Goal: Task Accomplishment & Management: Use online tool/utility

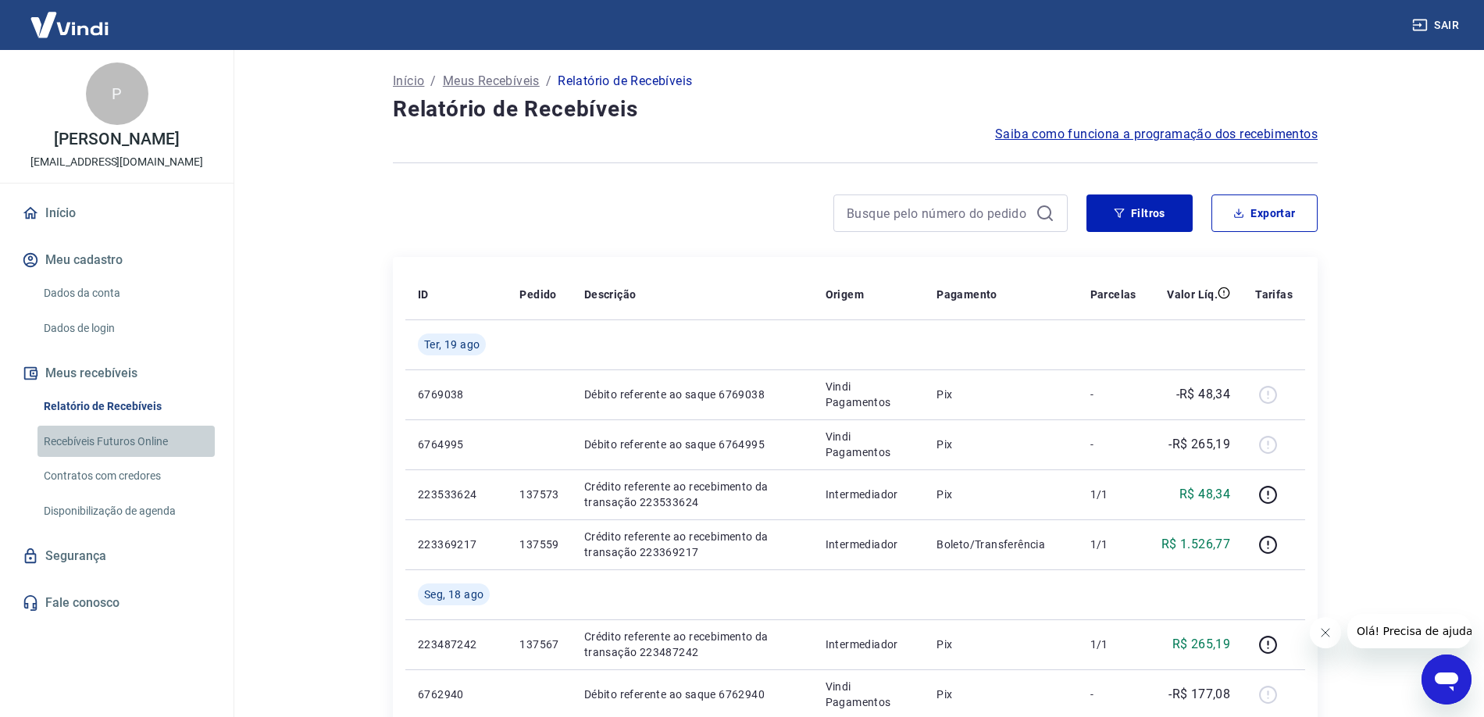
click at [105, 458] on link "Recebíveis Futuros Online" at bounding box center [125, 442] width 177 height 32
click at [117, 455] on link "Recebíveis Futuros Online" at bounding box center [125, 442] width 177 height 32
